Goal: Task Accomplishment & Management: Use online tool/utility

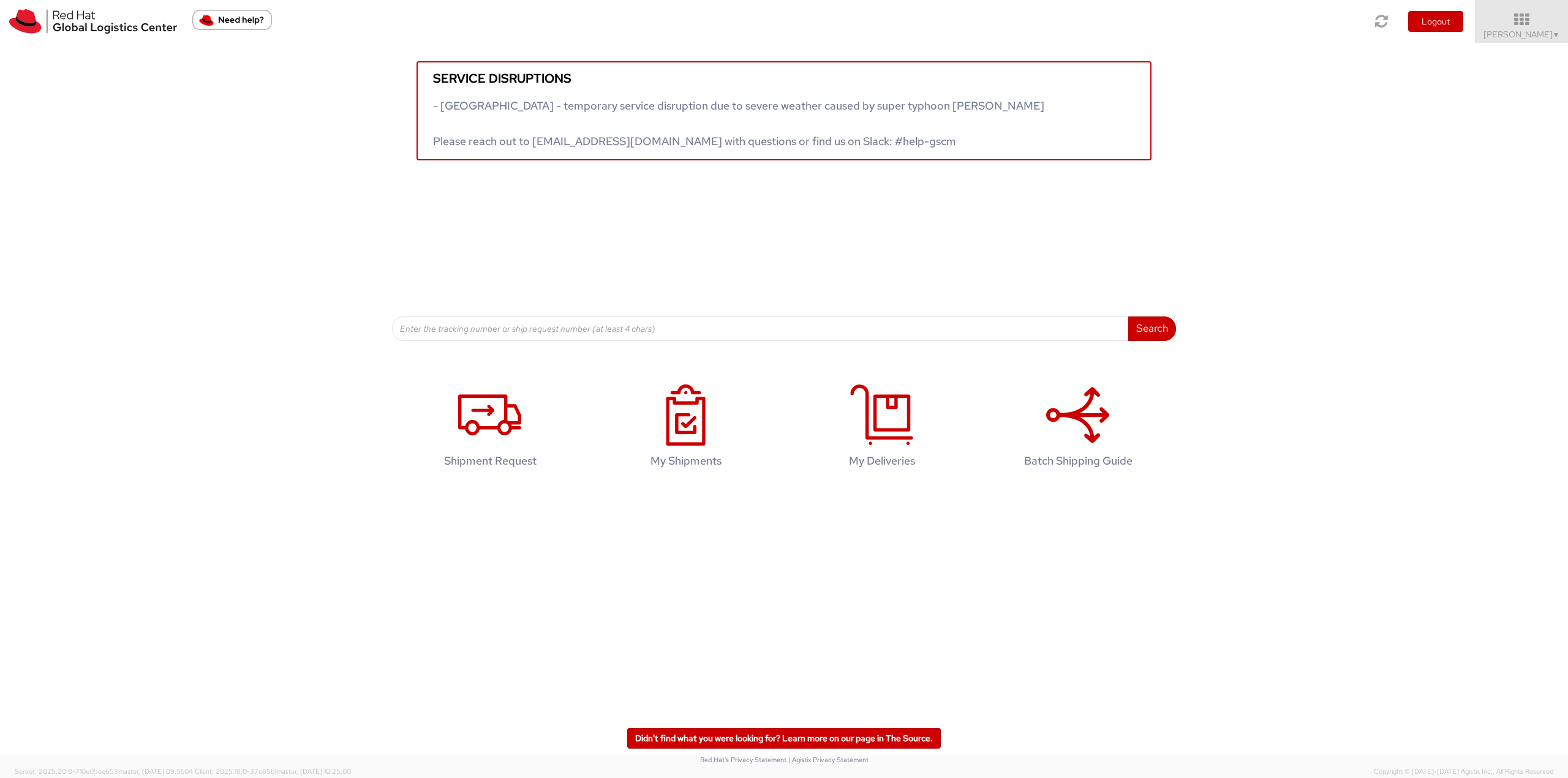
drag, startPoint x: 473, startPoint y: 134, endPoint x: 359, endPoint y: 170, distance: 119.5
click at [359, 170] on div "Service disruptions - South East Asia - temporary service disruption due to sev…" at bounding box center [784, 192] width 1568 height 298
click at [1196, 230] on div "Service disruptions - South East Asia - temporary service disruption due to sev…" at bounding box center [784, 192] width 1568 height 298
click at [1193, 231] on div "Service disruptions - South East Asia - temporary service disruption due to sev…" at bounding box center [784, 192] width 1568 height 298
click at [1513, 16] on icon at bounding box center [1521, 19] width 107 height 17
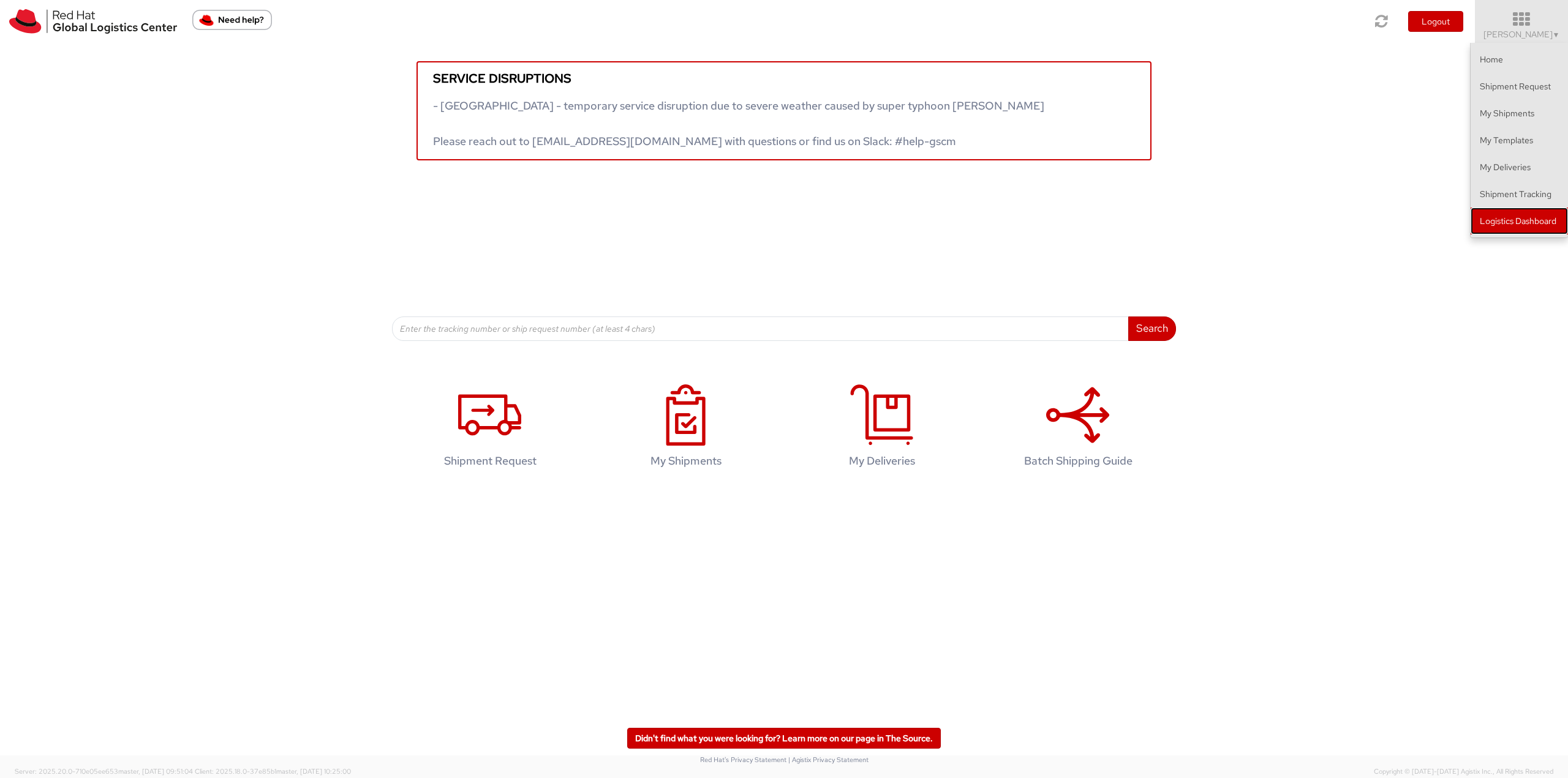
click at [1503, 217] on link "Logistics Dashboard" at bounding box center [1519, 221] width 98 height 27
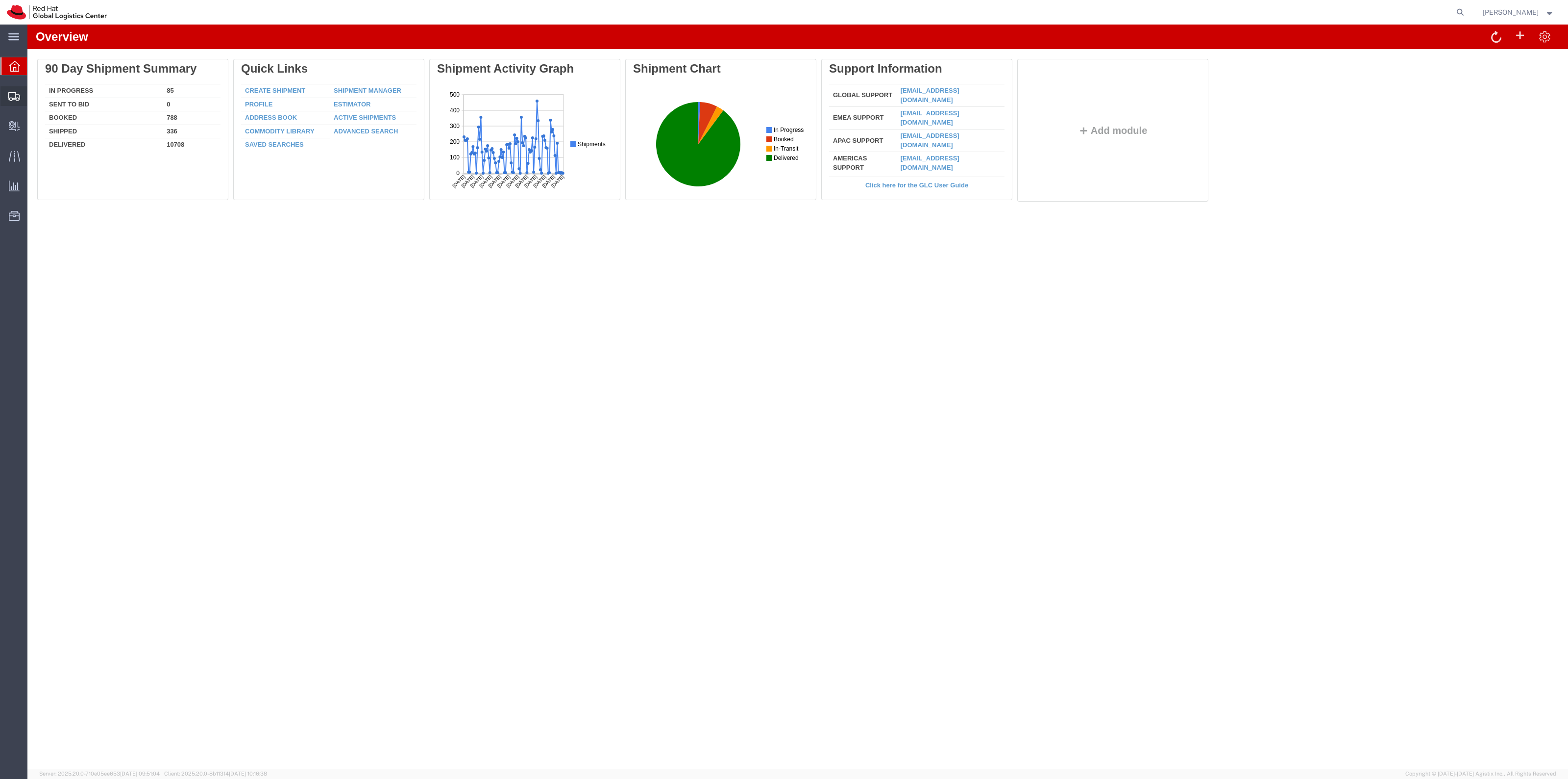
click at [0, 0] on span "Shipment Manager" at bounding box center [0, 0] width 0 height 0
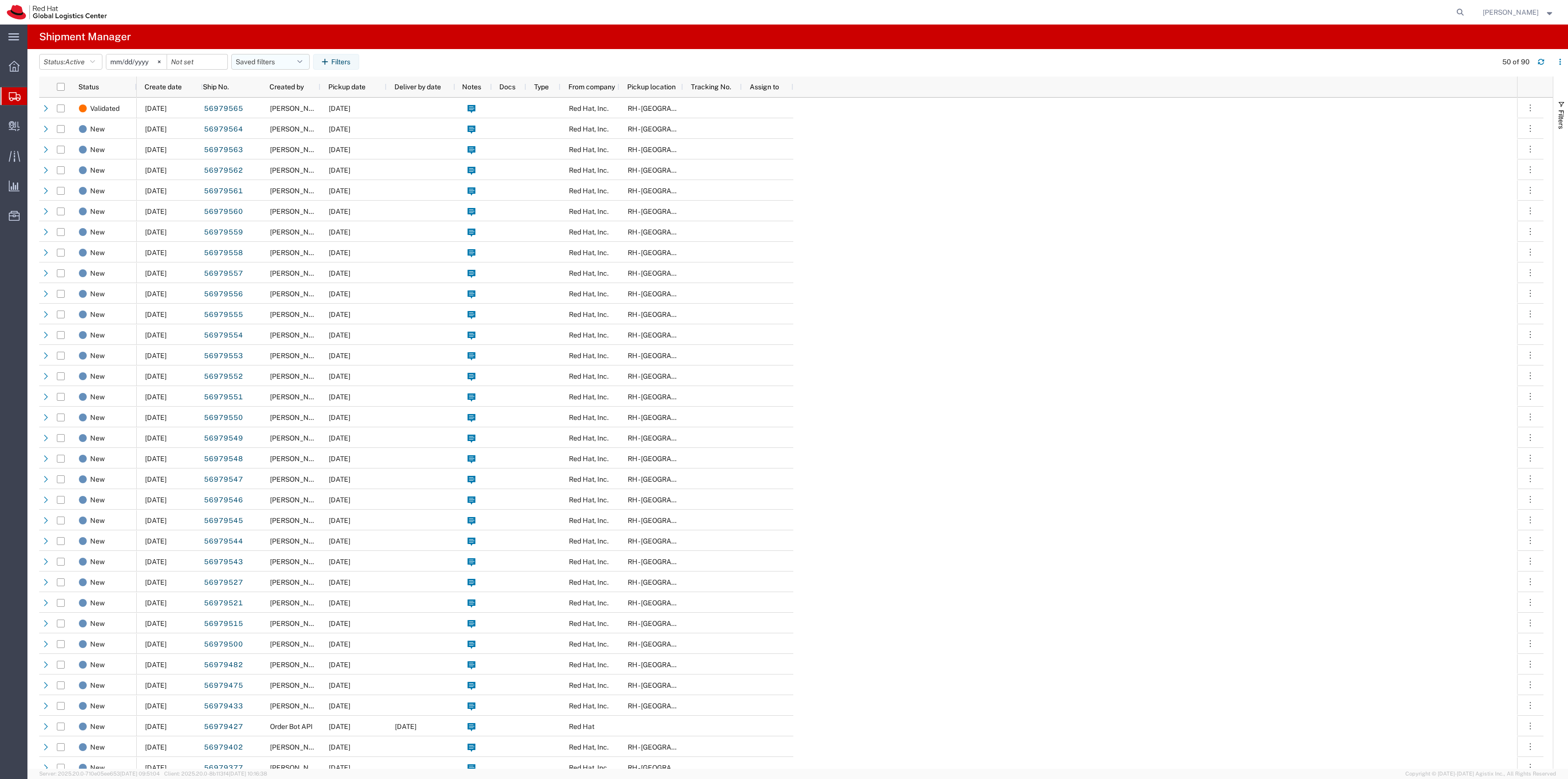
click at [292, 62] on button "Saved filters" at bounding box center [271, 61] width 78 height 15
drag, startPoint x: 272, startPoint y: 97, endPoint x: 226, endPoint y: 89, distance: 46.7
click at [272, 99] on span "New filter save" at bounding box center [296, 105] width 128 height 18
type input "2022-06-27"
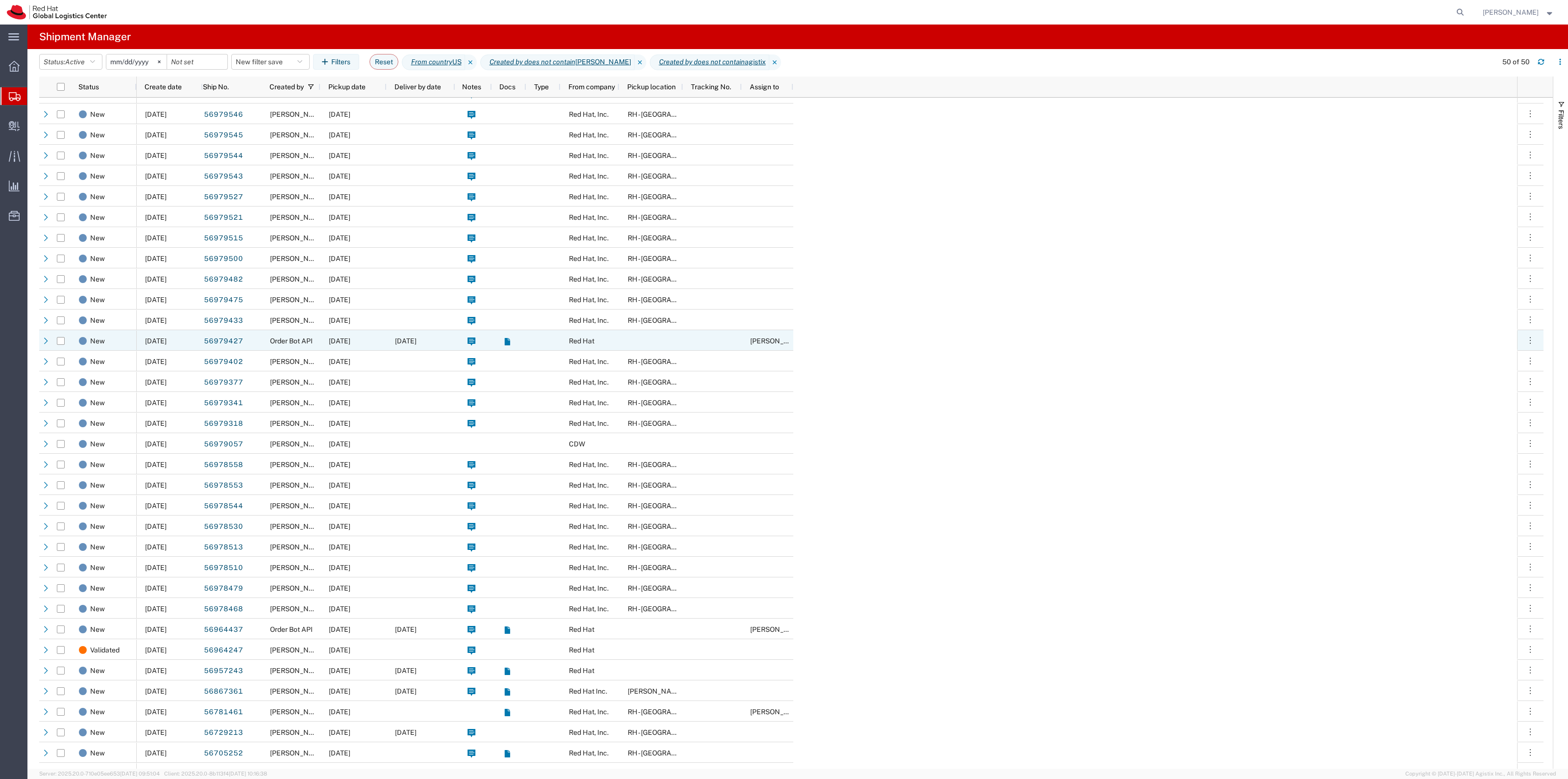
scroll to position [358, 0]
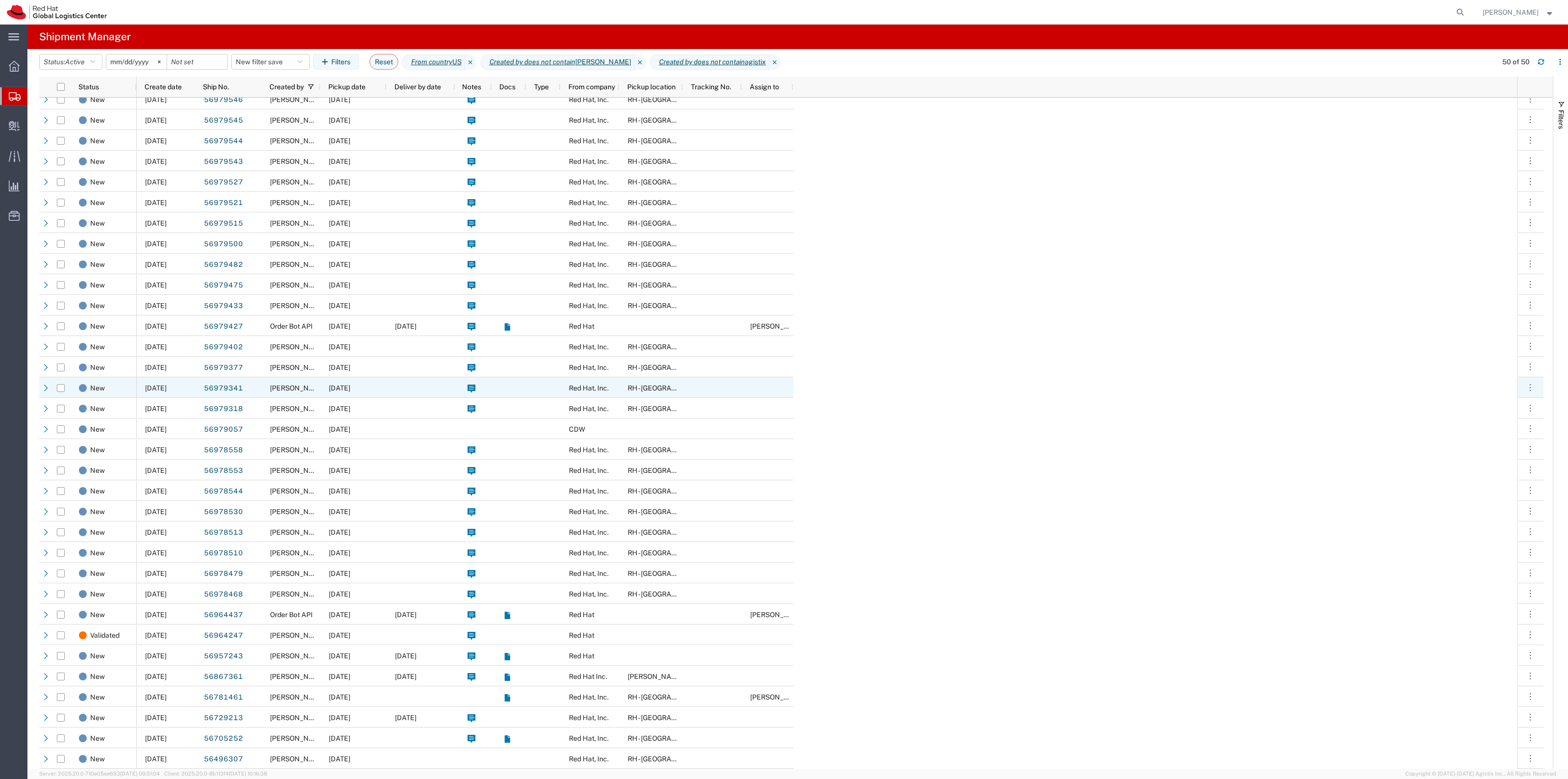
click at [338, 388] on span "09/30/2025" at bounding box center [340, 388] width 21 height 8
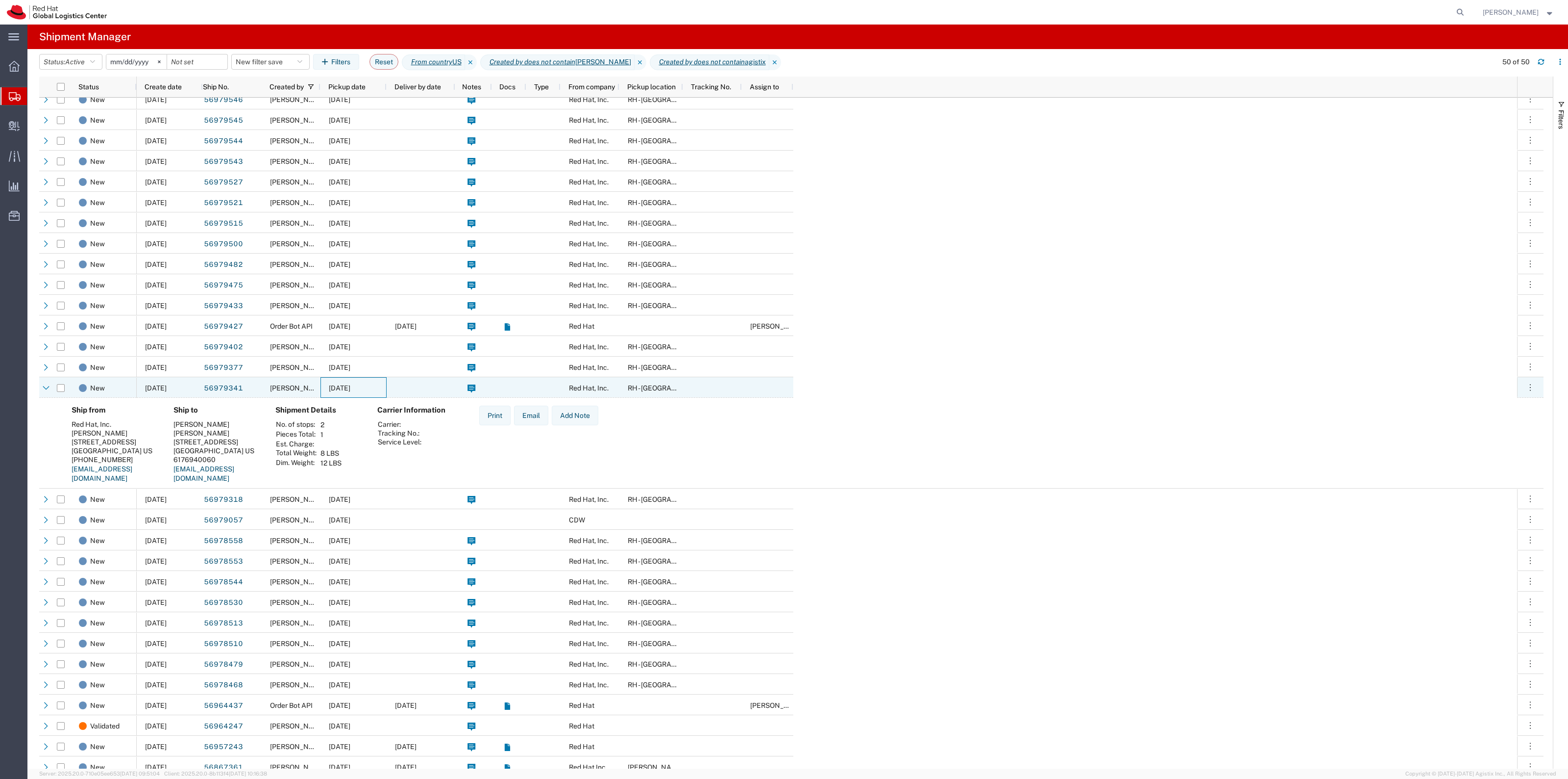
click at [338, 388] on span "09/30/2025" at bounding box center [340, 388] width 21 height 8
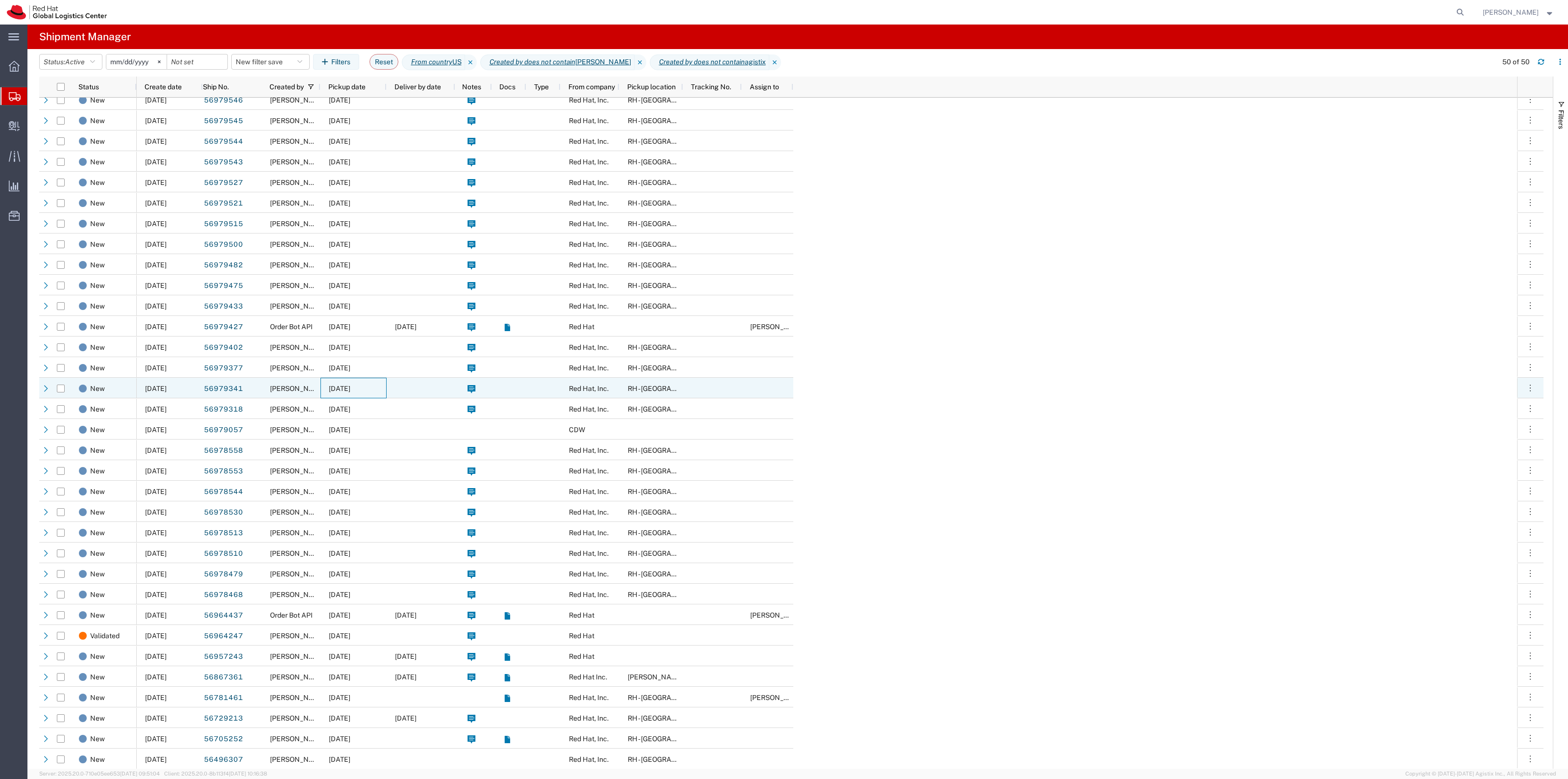
scroll to position [0, 0]
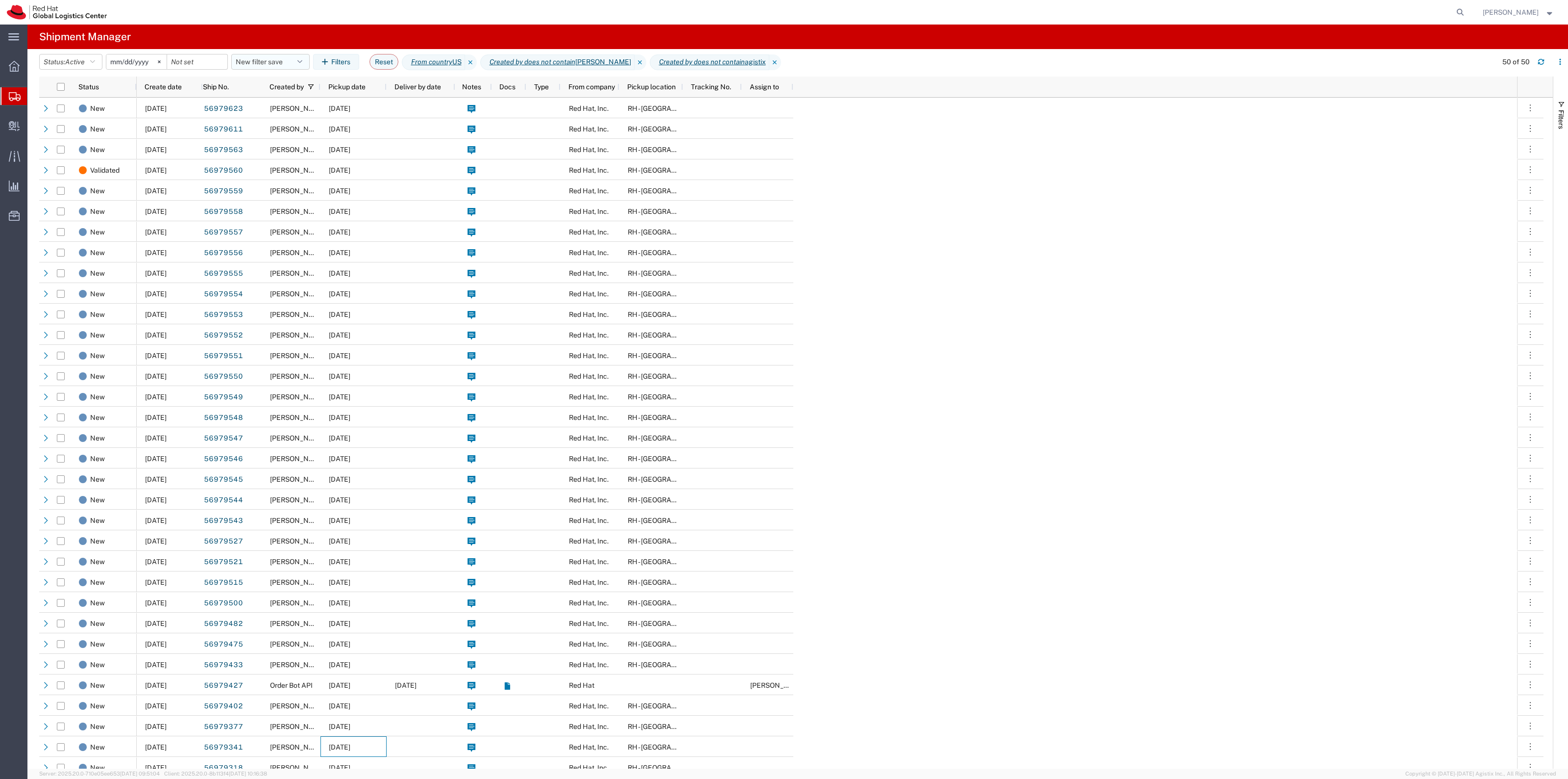
click at [285, 59] on button "New filter save" at bounding box center [271, 61] width 78 height 15
click at [290, 104] on span "New filter save" at bounding box center [296, 105] width 128 height 18
click at [268, 61] on button "New filter save" at bounding box center [271, 61] width 78 height 15
click at [301, 101] on span "New filter save" at bounding box center [296, 105] width 128 height 18
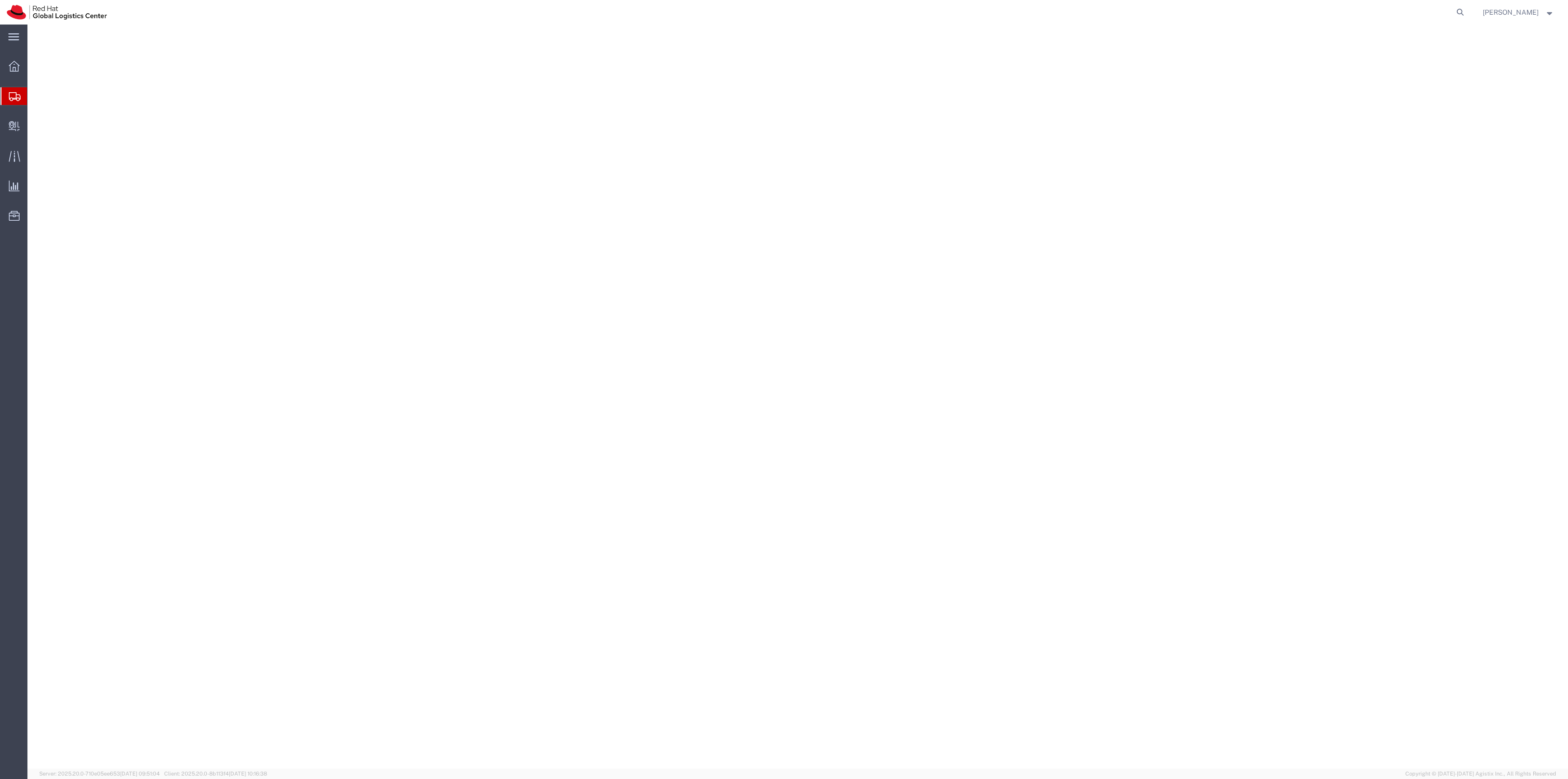
select select "38014"
select select
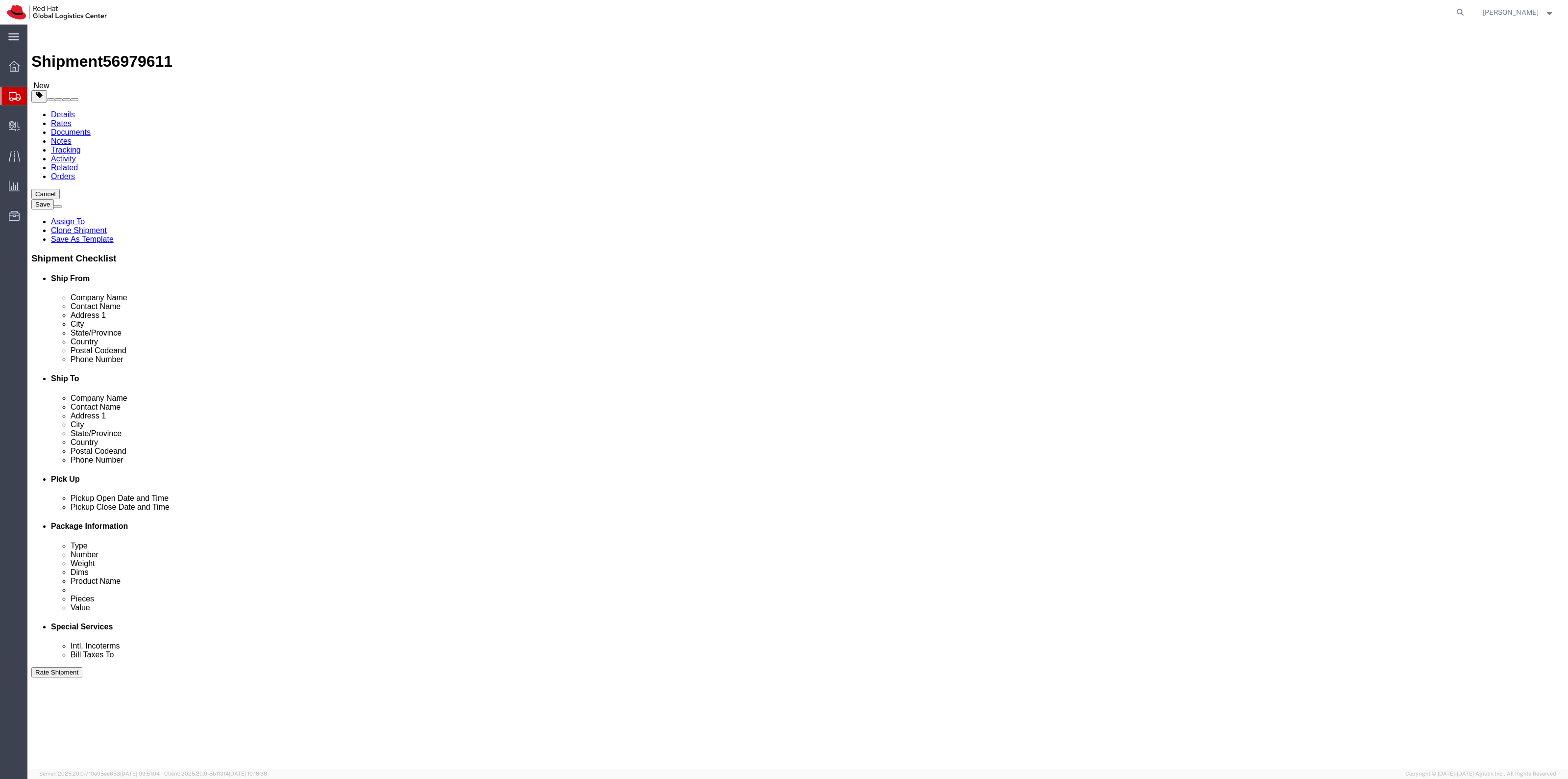
click link "Special Services"
click label "Return Label Required"
click input "Return Label Required"
checkbox input "true"
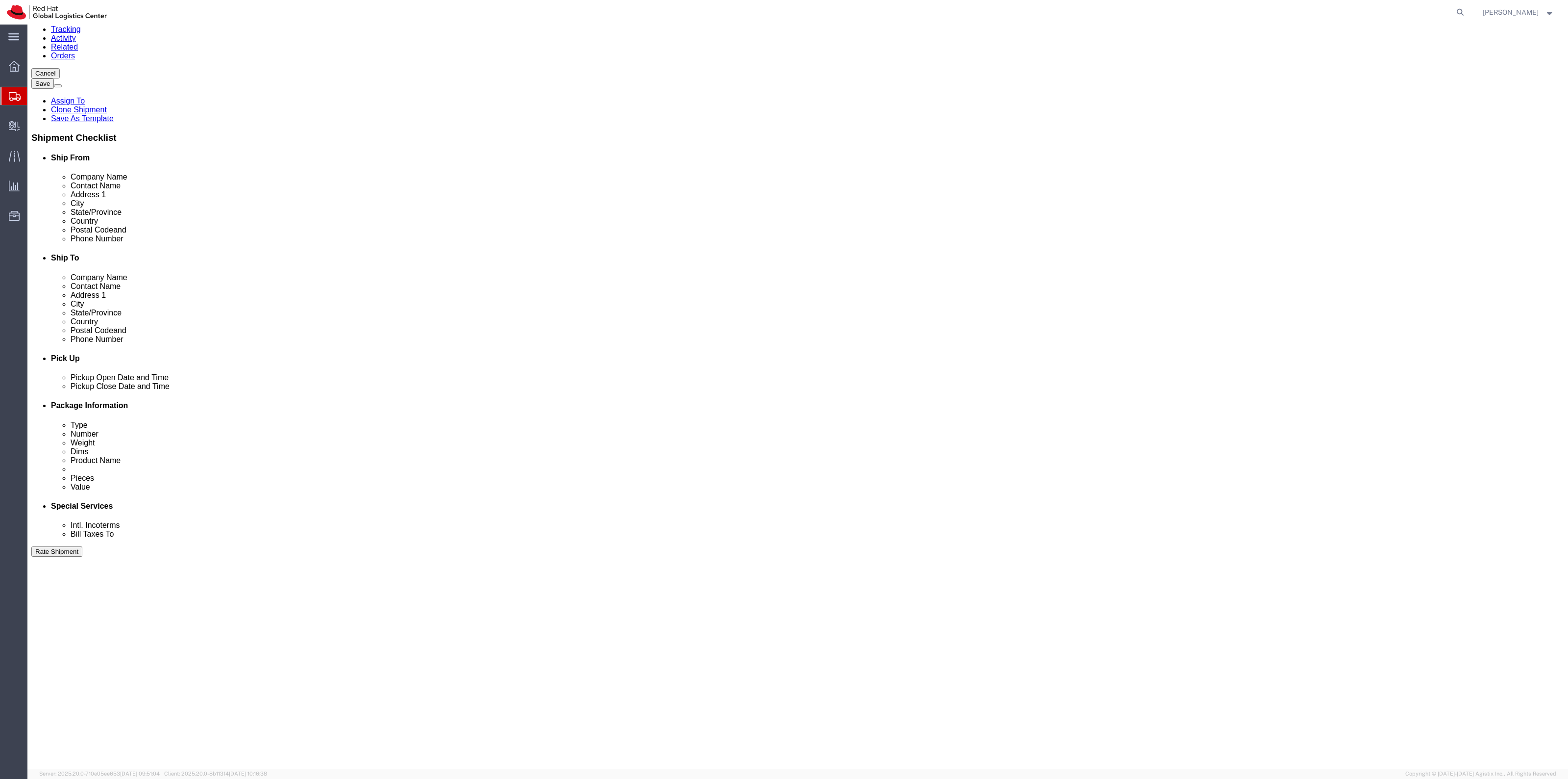
scroll to position [123, 0]
select select "12"
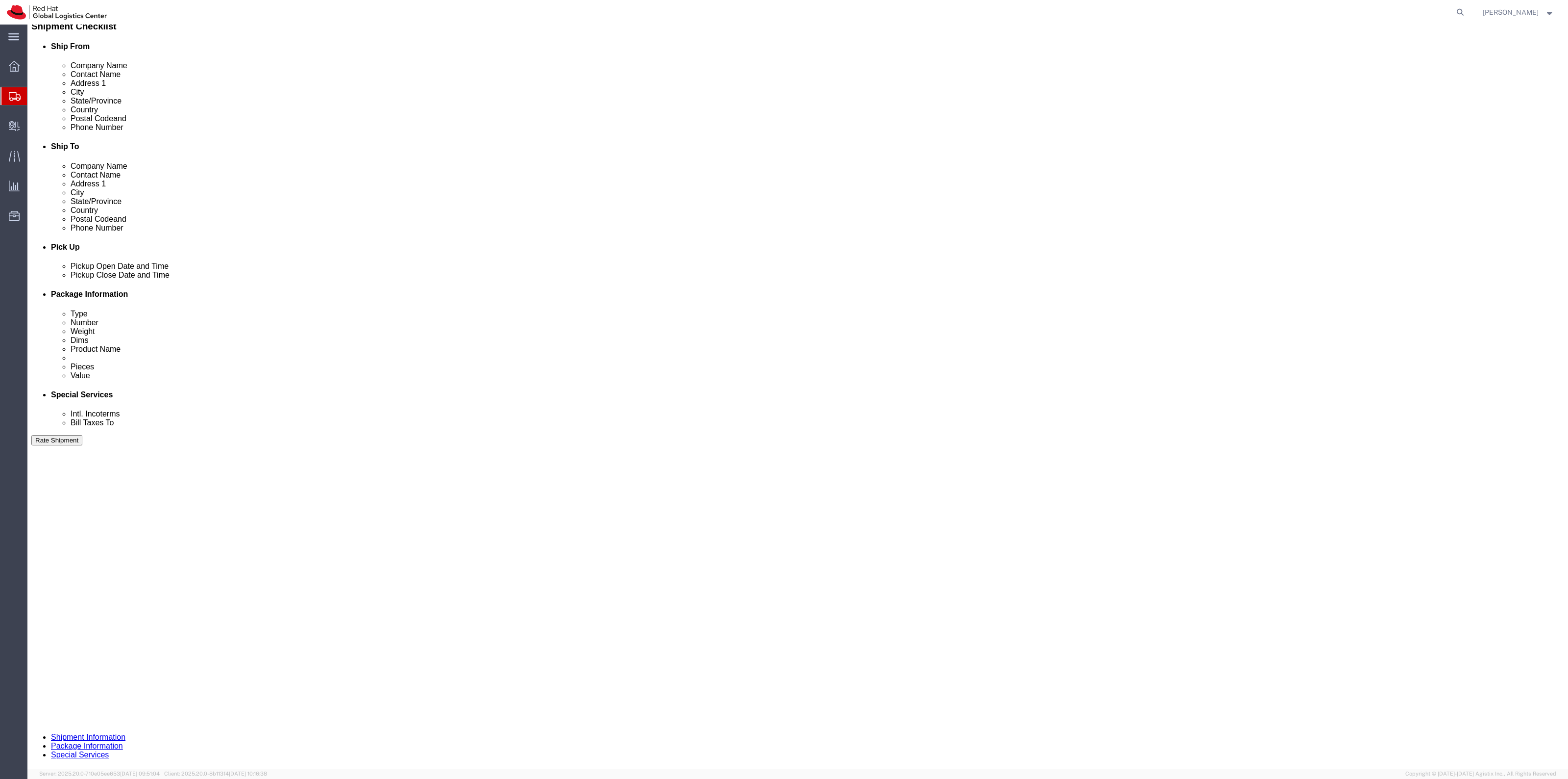
scroll to position [368, 0]
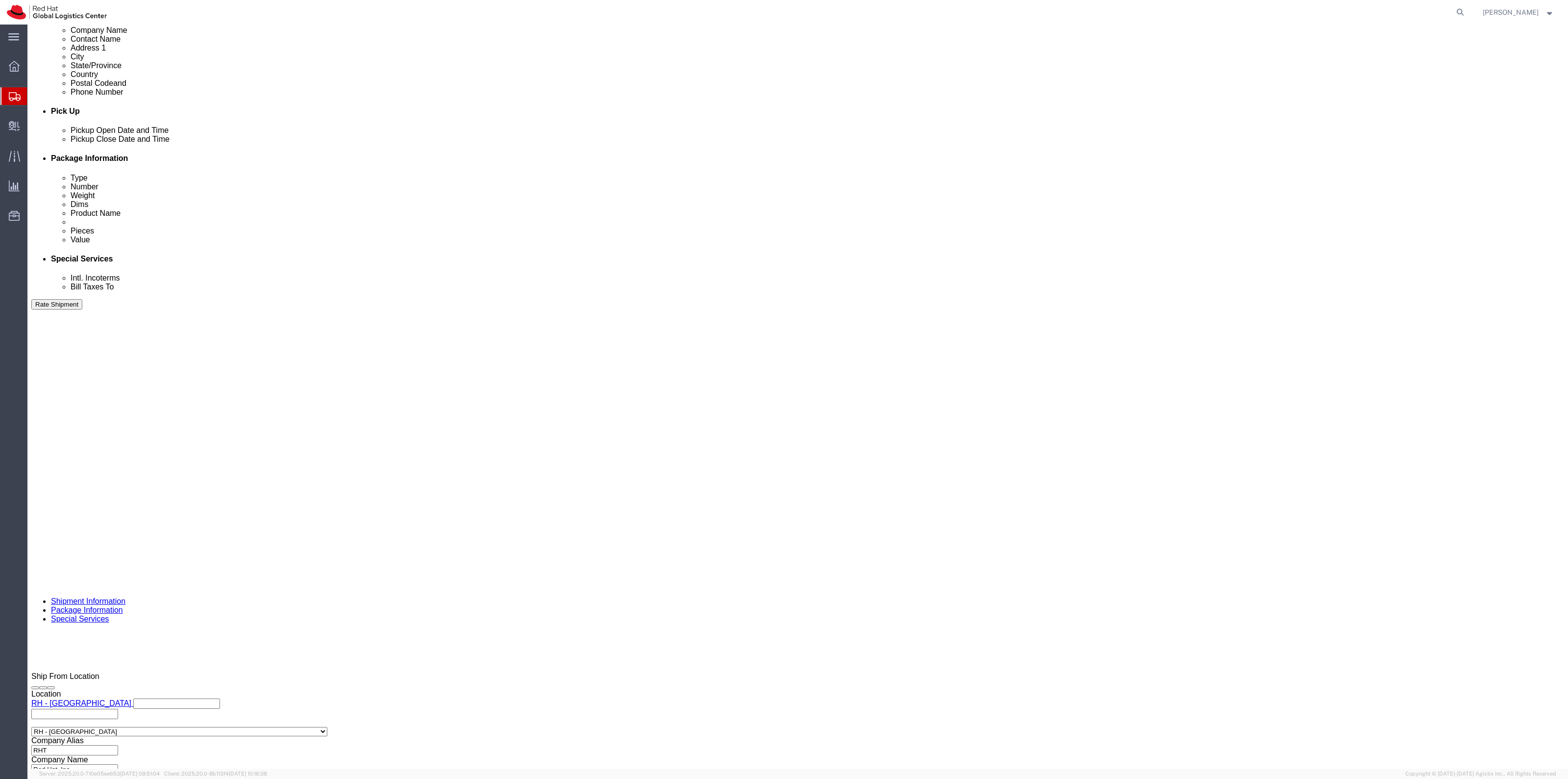
drag, startPoint x: 295, startPoint y: 434, endPoint x: 290, endPoint y: 445, distance: 12.1
click label "Yes"
click input "Yes"
radio input "true"
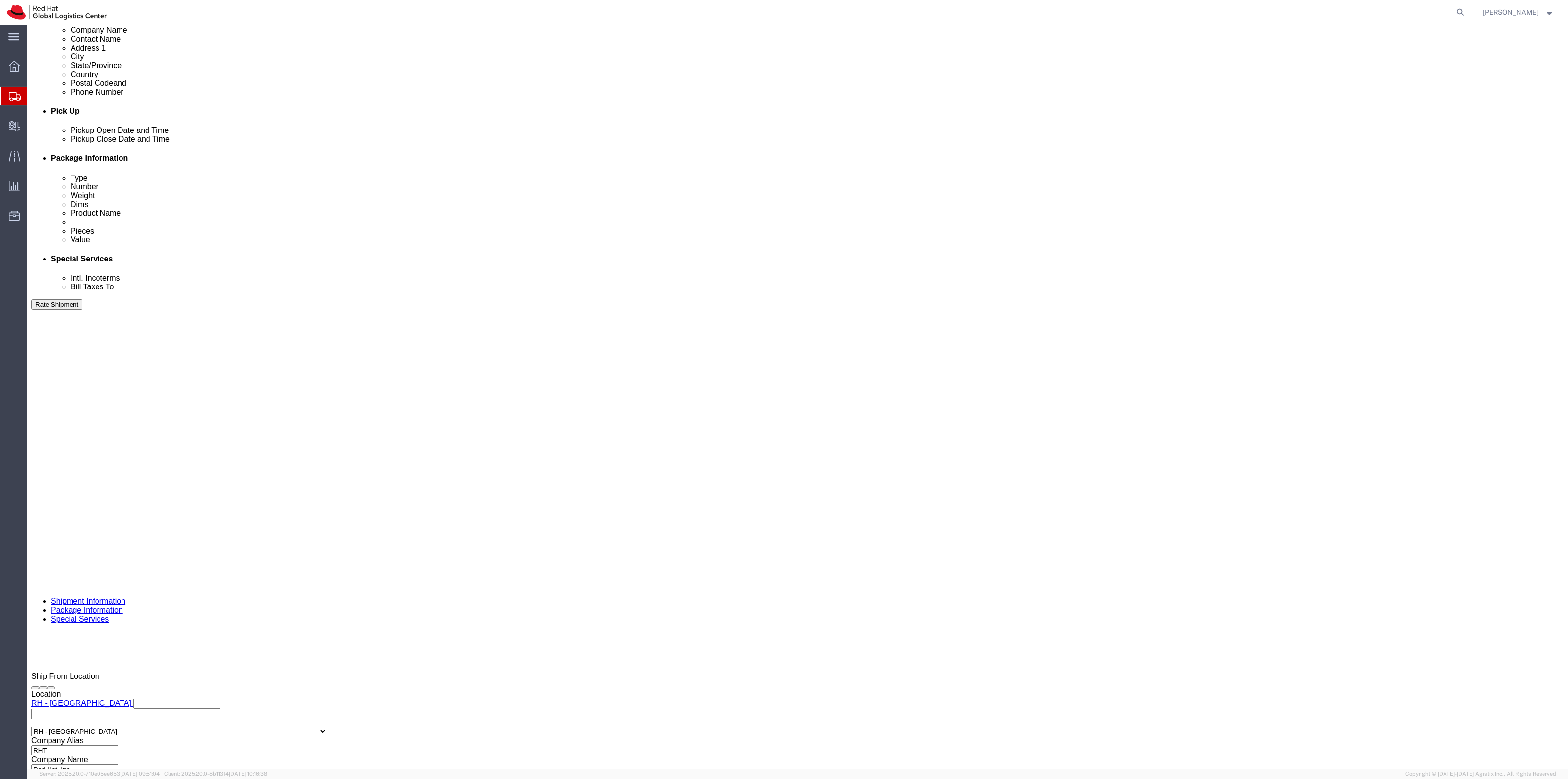
click input "text"
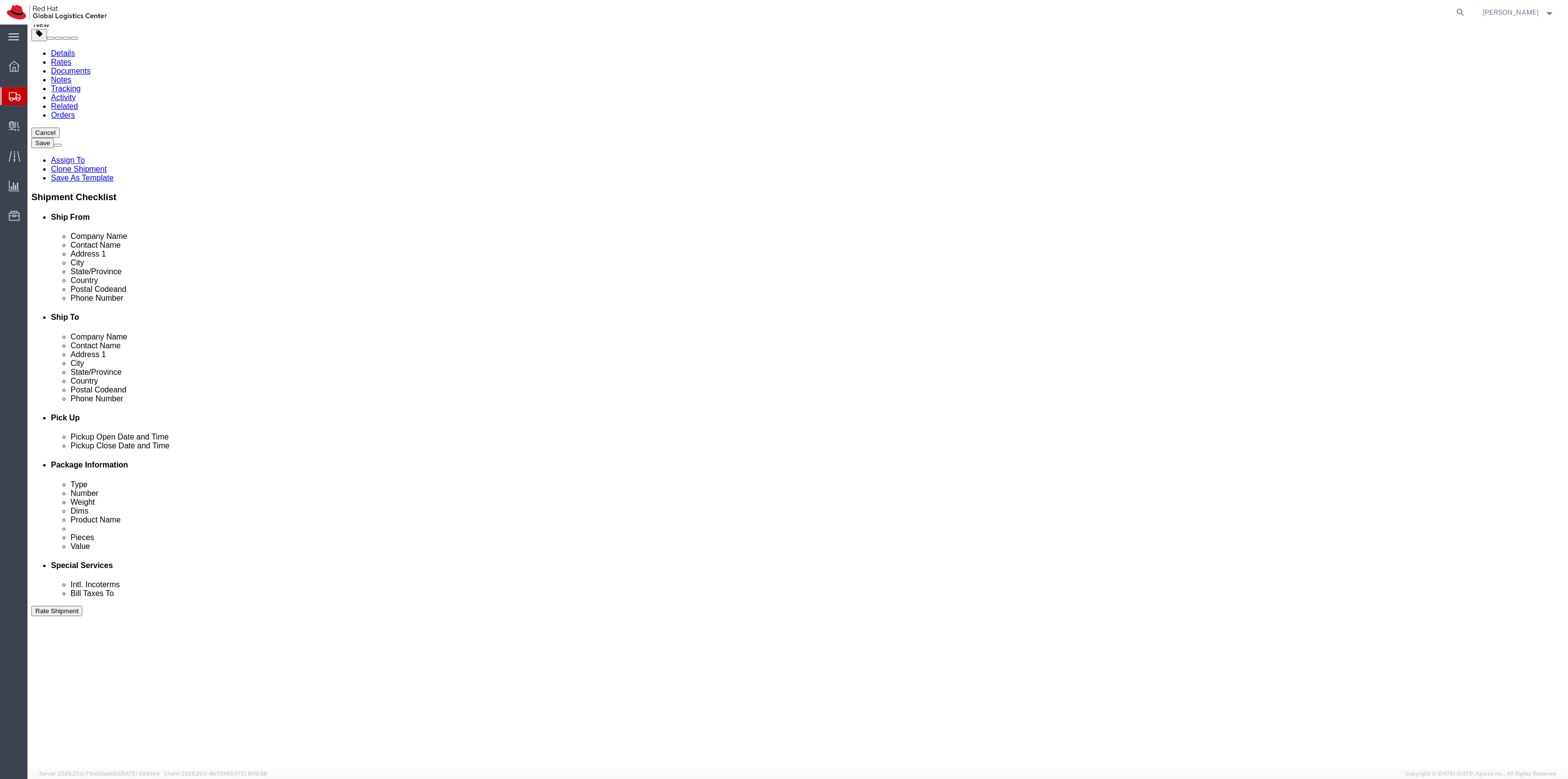
scroll to position [0, 0]
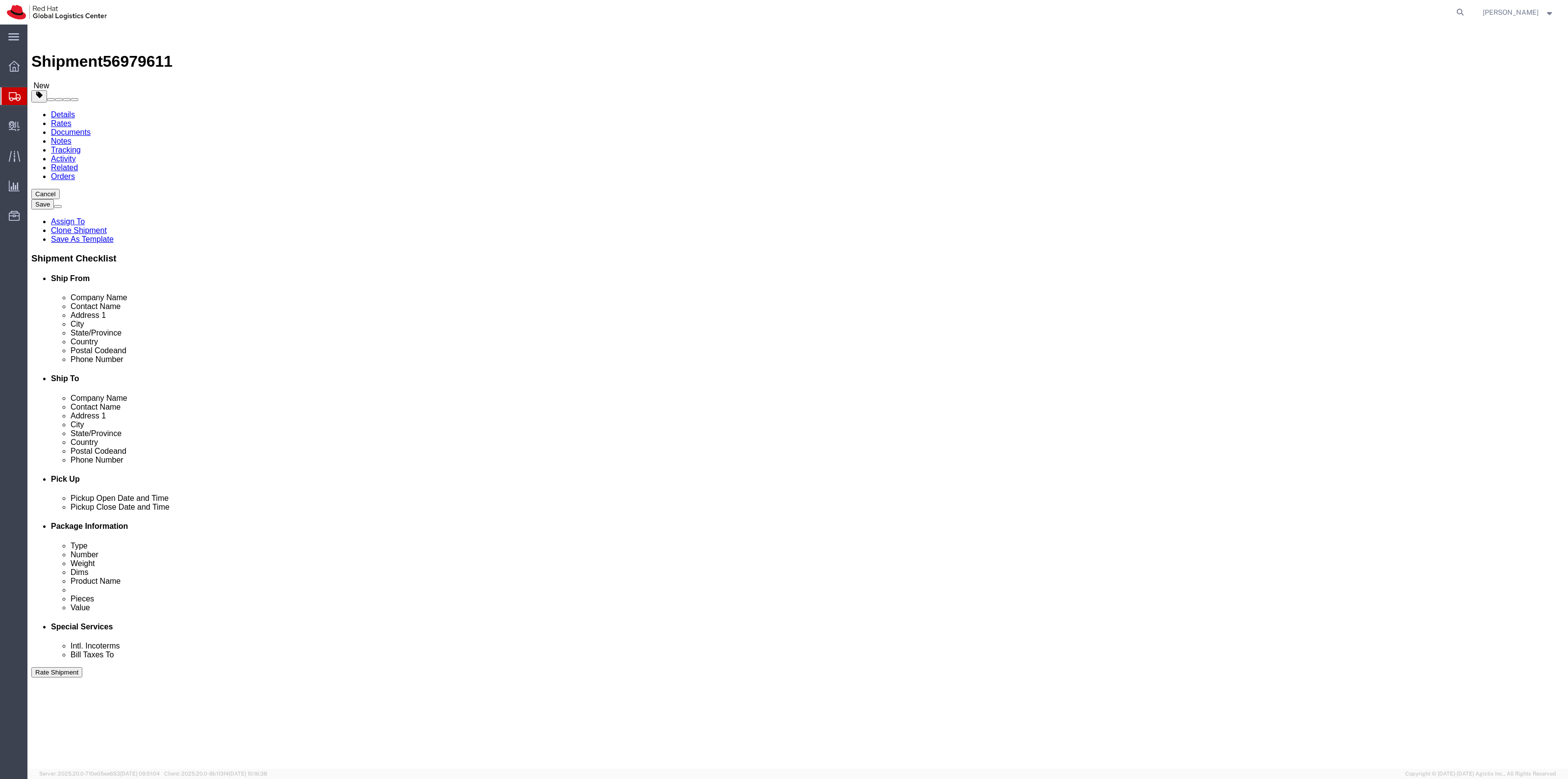
type input "500.00"
click button "Rate Shipment"
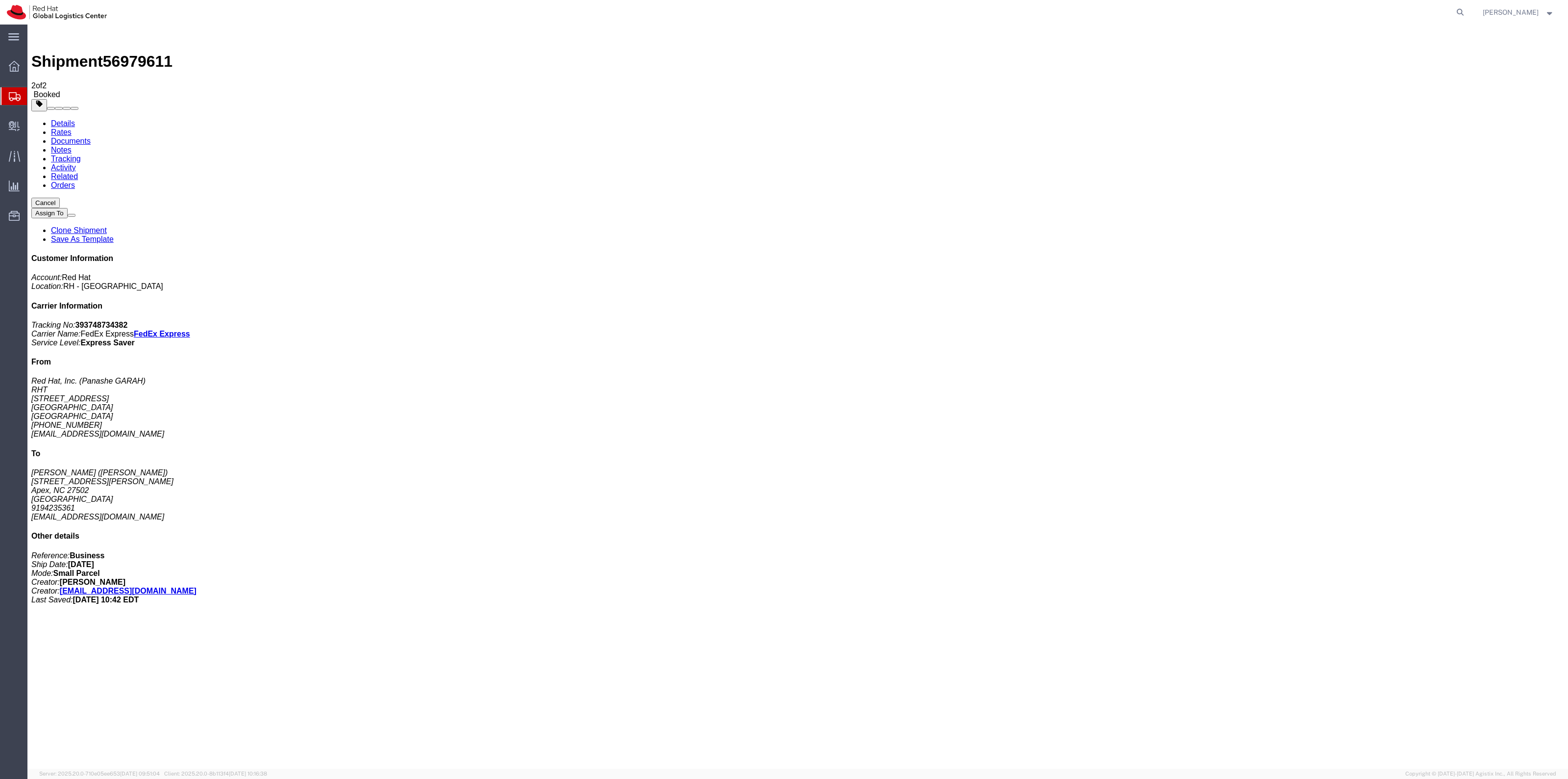
checkbox input "true"
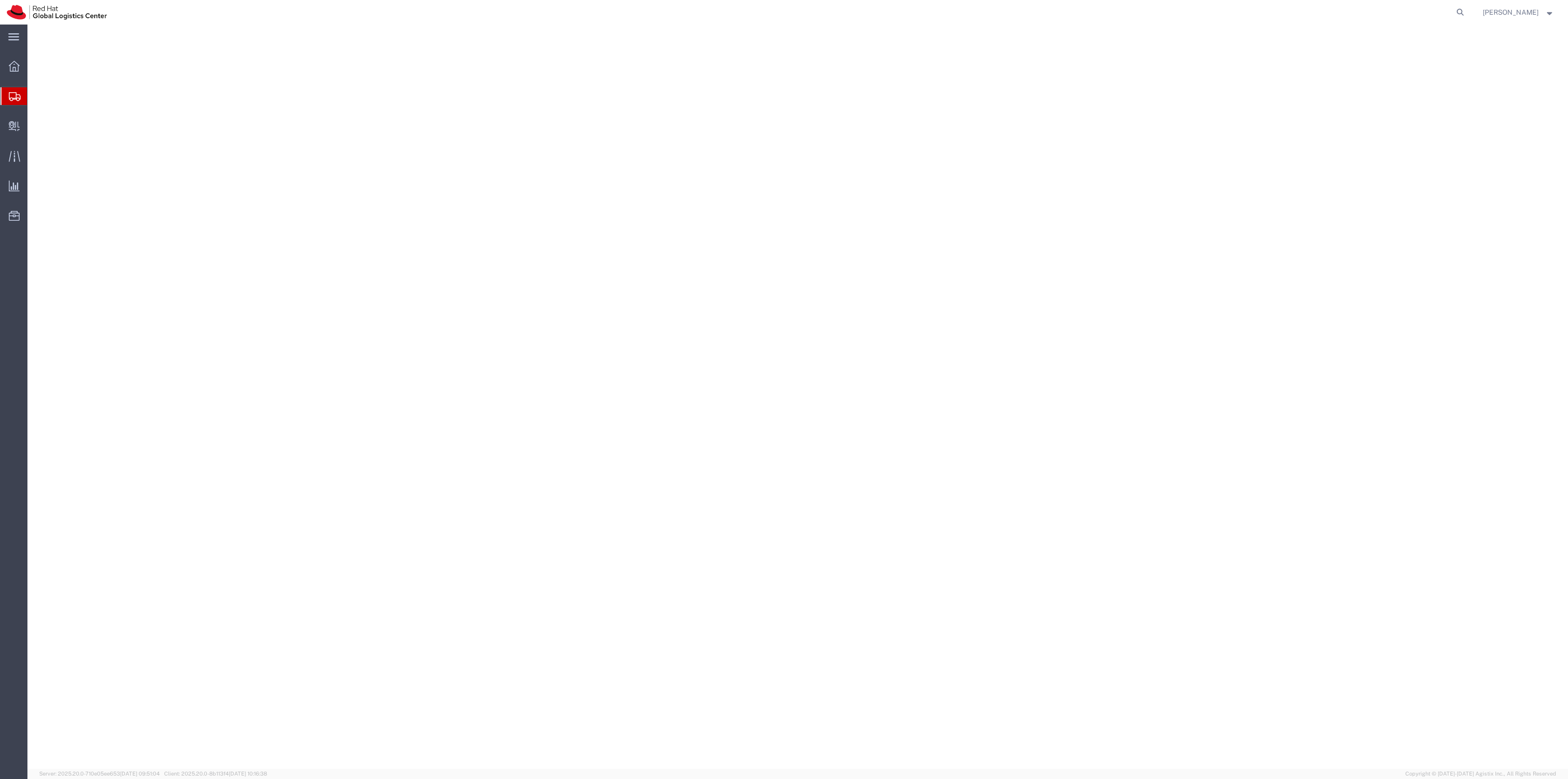
select select "38014"
select select
select select "38014"
select select
